Goal: Transaction & Acquisition: Subscribe to service/newsletter

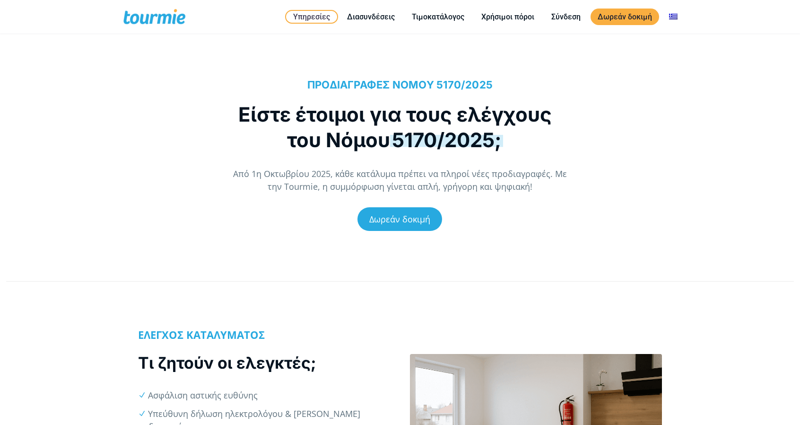
scroll to position [51, 0]
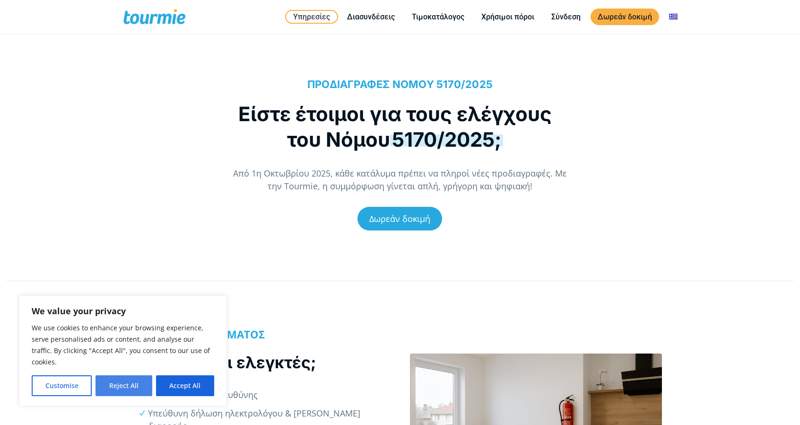
click at [141, 385] on button "Reject All" at bounding box center [124, 385] width 56 height 21
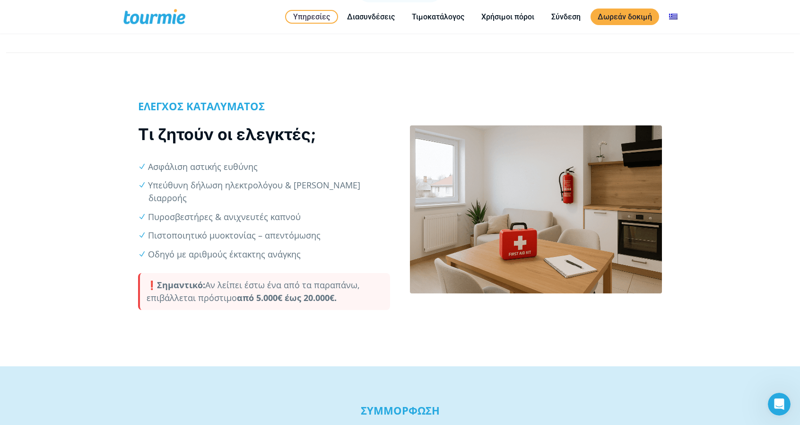
scroll to position [293, 0]
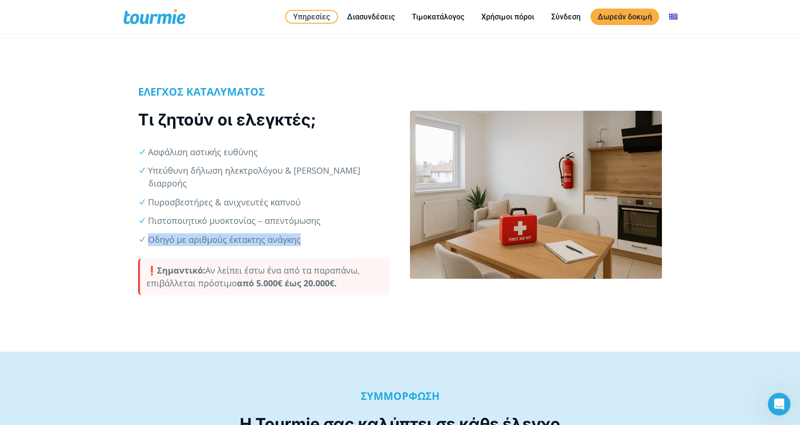
drag, startPoint x: 149, startPoint y: 225, endPoint x: 304, endPoint y: 227, distance: 155.7
click at [304, 233] on li "Οδηγό με αριθμούς έκτακτης ανάγκης" at bounding box center [270, 239] width 242 height 13
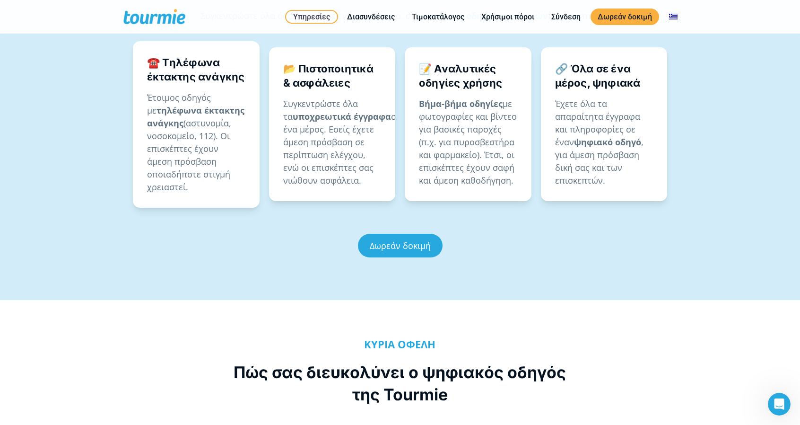
scroll to position [729, 0]
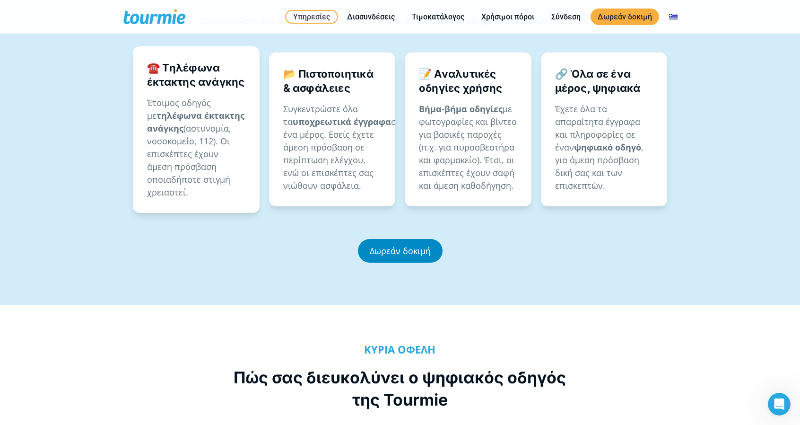
click at [398, 239] on link "Δωρεάν δοκιμή" at bounding box center [400, 251] width 85 height 24
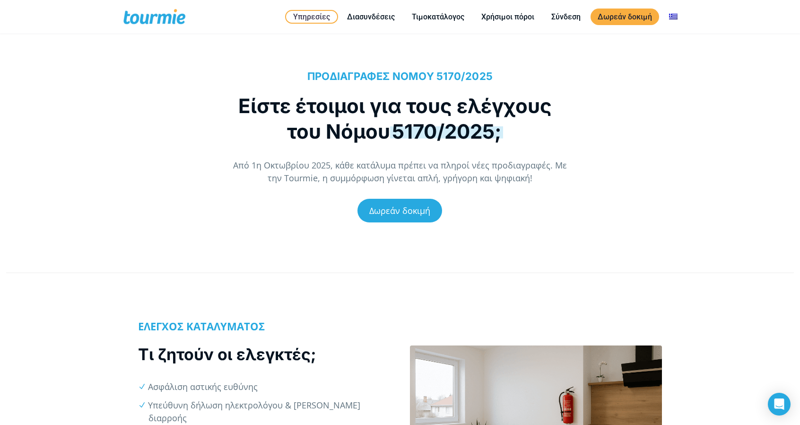
scroll to position [52, 0]
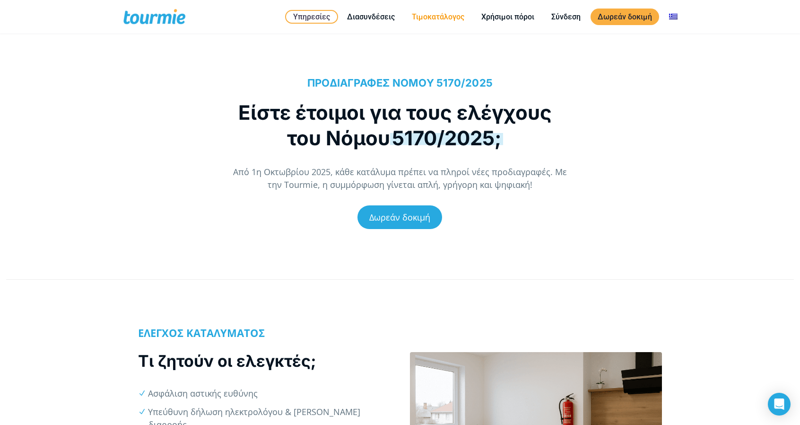
click at [431, 18] on link "Τιμοκατάλογος" at bounding box center [438, 17] width 67 height 12
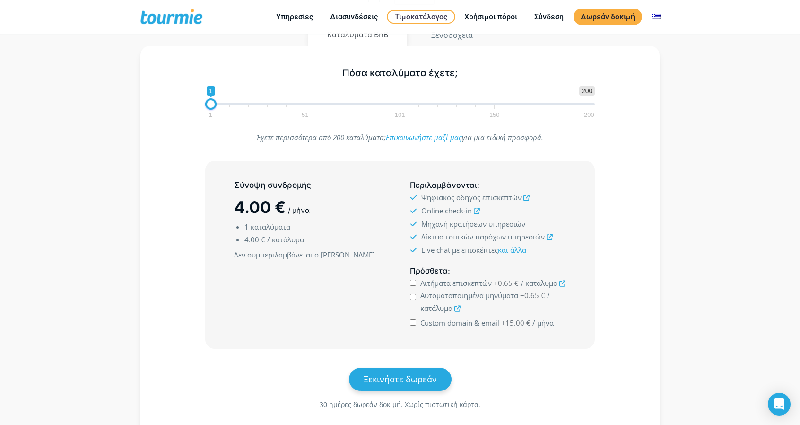
scroll to position [124, 0]
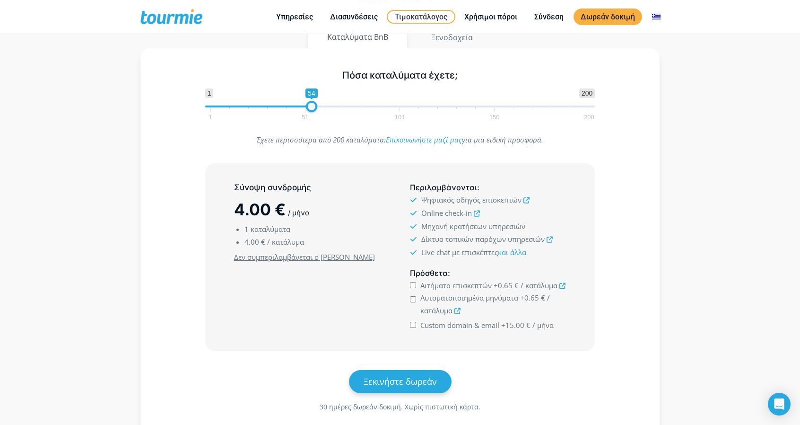
type input "53"
drag, startPoint x: 211, startPoint y: 106, endPoint x: 310, endPoint y: 101, distance: 99.0
click at [310, 101] on span at bounding box center [309, 106] width 11 height 11
